Goal: Entertainment & Leisure: Consume media (video, audio)

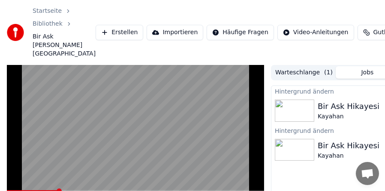
click at [183, 156] on video at bounding box center [135, 137] width 257 height 145
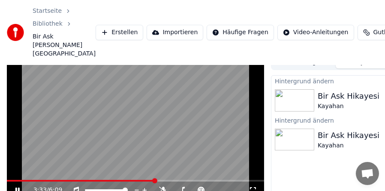
scroll to position [53, 0]
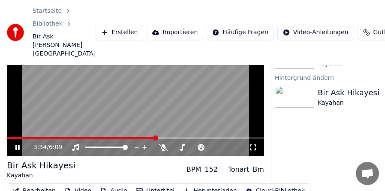
click at [254, 146] on icon at bounding box center [252, 147] width 9 height 7
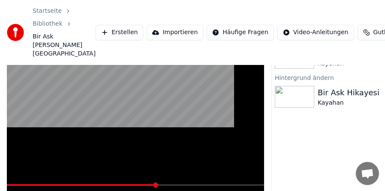
scroll to position [0, 0]
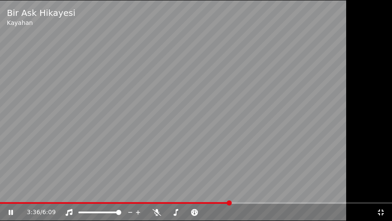
click at [275, 181] on video at bounding box center [196, 110] width 392 height 221
click at [262, 119] on video at bounding box center [196, 110] width 392 height 221
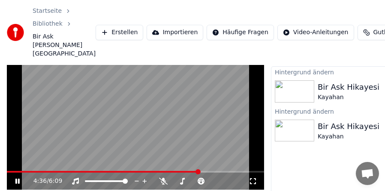
scroll to position [62, 0]
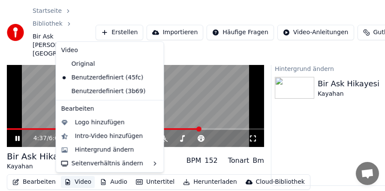
click at [84, 181] on button "Video" at bounding box center [78, 183] width 34 height 12
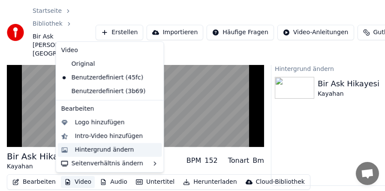
click at [97, 148] on div "Hintergrund ändern" at bounding box center [104, 150] width 59 height 9
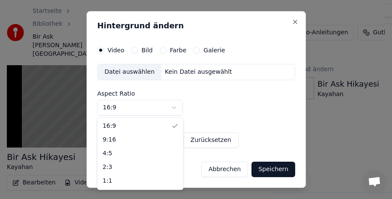
click at [137, 106] on body "Startseite Bibliothek Bir Ask [PERSON_NAME] Erstellen Importieren Häufige Frage…" at bounding box center [192, 37] width 385 height 199
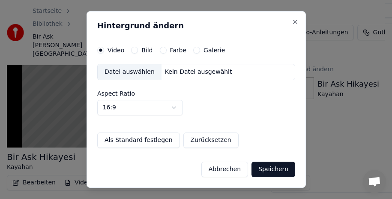
click at [137, 106] on body "Startseite Bibliothek Bir Ask [PERSON_NAME] Erstellen Importieren Häufige Frage…" at bounding box center [192, 37] width 385 height 199
click at [231, 175] on button "Abbrechen" at bounding box center [224, 169] width 47 height 15
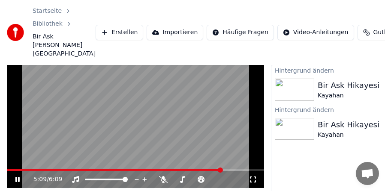
scroll to position [19, 0]
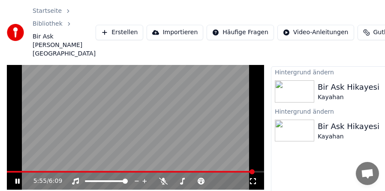
click at [177, 170] on video at bounding box center [135, 118] width 257 height 145
click at [177, 171] on video at bounding box center [135, 118] width 257 height 145
click at [177, 171] on span at bounding box center [131, 172] width 248 height 2
click at [155, 172] on span at bounding box center [92, 172] width 171 height 2
click at [148, 172] on span at bounding box center [77, 172] width 141 height 2
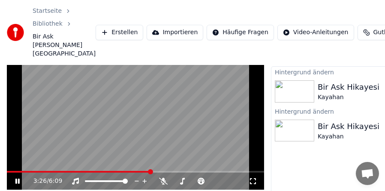
click at [156, 171] on span at bounding box center [135, 172] width 257 height 2
click at [20, 180] on icon at bounding box center [24, 181] width 20 height 7
click at [358, 131] on div "Bir Ask Hikayesi" at bounding box center [348, 127] width 62 height 12
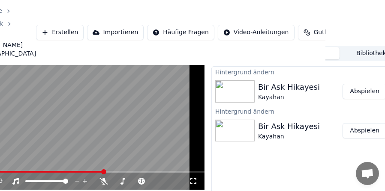
scroll to position [19, 78]
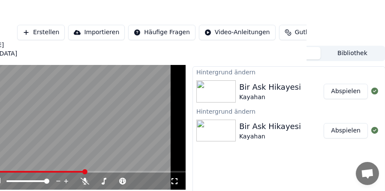
click at [345, 130] on button "Abspielen" at bounding box center [345, 130] width 44 height 15
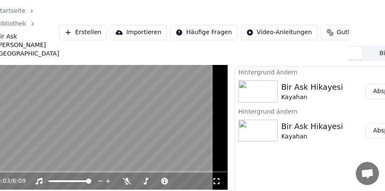
scroll to position [19, 78]
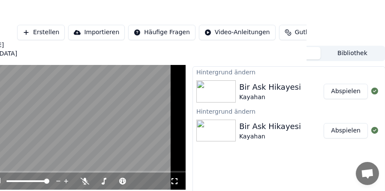
click at [355, 94] on button "Abspielen" at bounding box center [345, 91] width 44 height 15
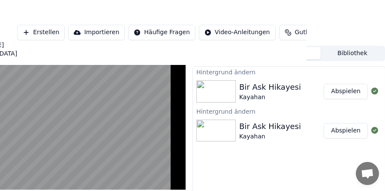
click at [341, 131] on button "Abspielen" at bounding box center [345, 130] width 44 height 15
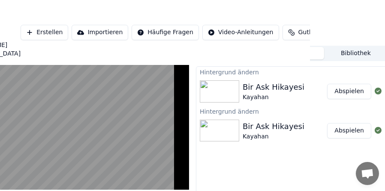
scroll to position [19, 76]
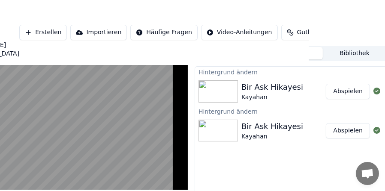
click at [350, 93] on button "Abspielen" at bounding box center [348, 91] width 44 height 15
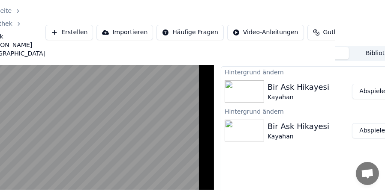
scroll to position [19, 0]
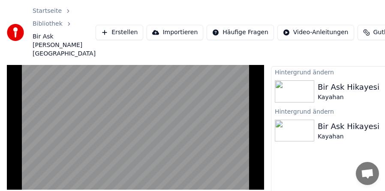
click at [344, 126] on div "Bir Ask Hikayesi" at bounding box center [348, 127] width 62 height 12
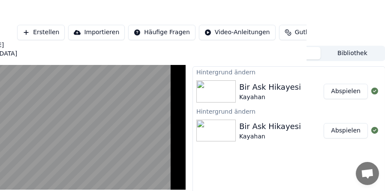
scroll to position [19, 78]
click at [356, 130] on button "Abspielen" at bounding box center [345, 130] width 44 height 15
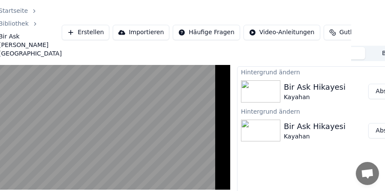
scroll to position [19, 0]
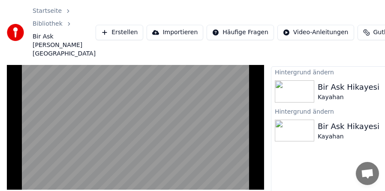
click at [351, 89] on div "Bir Ask Hikayesi" at bounding box center [348, 87] width 62 height 12
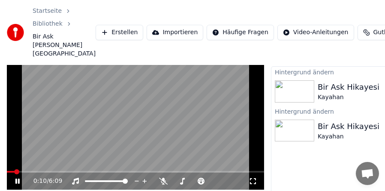
click at [258, 179] on div "0:10 / 6:09" at bounding box center [135, 181] width 250 height 9
click at [255, 182] on icon at bounding box center [252, 181] width 9 height 7
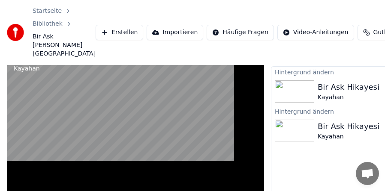
scroll to position [0, 0]
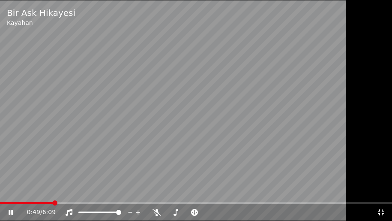
click at [378, 191] on icon at bounding box center [381, 212] width 6 height 6
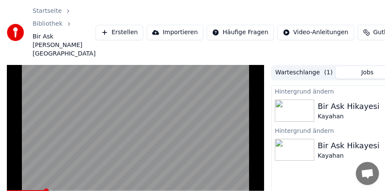
click at [239, 134] on video at bounding box center [135, 137] width 257 height 145
